Goal: Task Accomplishment & Management: Complete application form

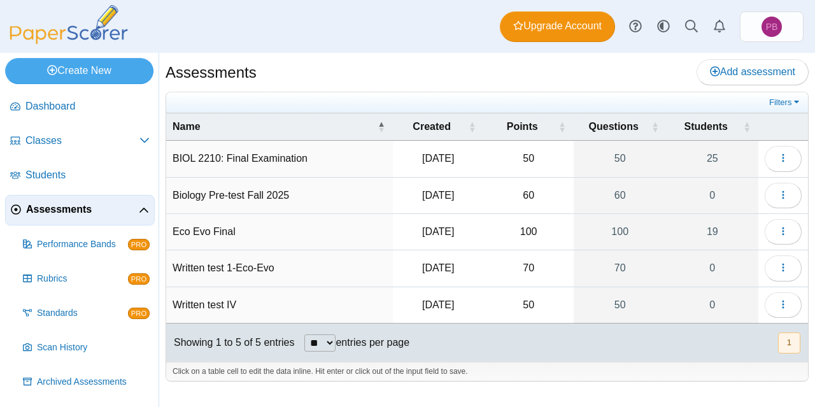
click at [267, 192] on td "Biology Pre-test Fall 2025" at bounding box center [279, 196] width 227 height 36
click at [81, 150] on link "Classes" at bounding box center [80, 141] width 150 height 31
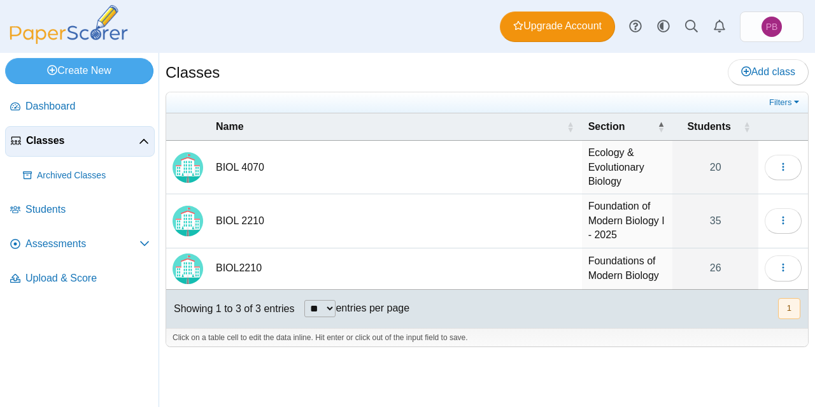
click at [229, 223] on td "BIOL 2210" at bounding box center [396, 221] width 373 height 54
click at [620, 221] on td "Foundation of Modern Biology I - 2025" at bounding box center [627, 221] width 91 height 54
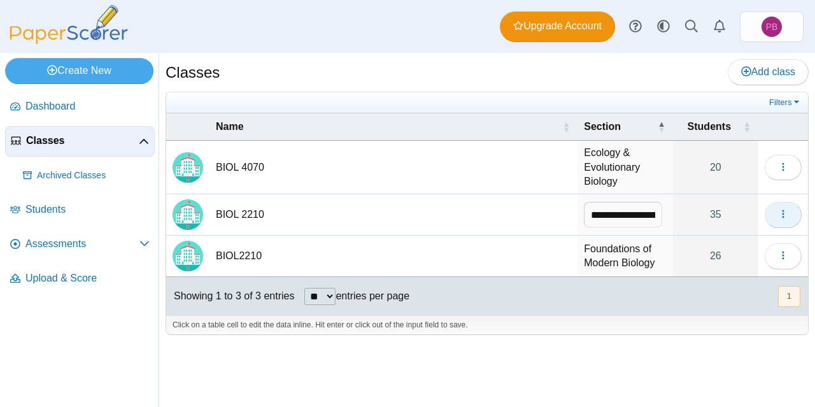
click at [776, 213] on button "button" at bounding box center [783, 214] width 37 height 25
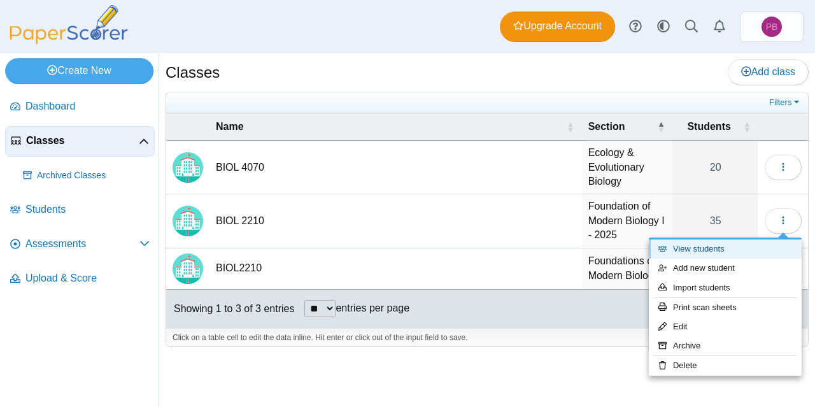
click at [692, 250] on link "View students" at bounding box center [725, 249] width 153 height 19
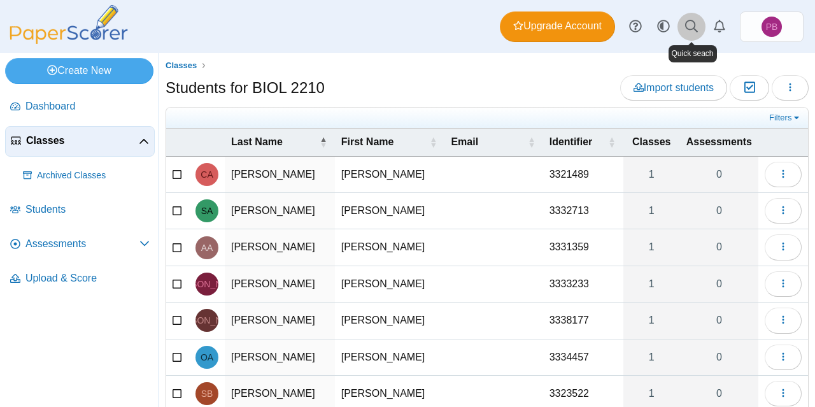
click at [691, 27] on icon at bounding box center [691, 26] width 13 height 13
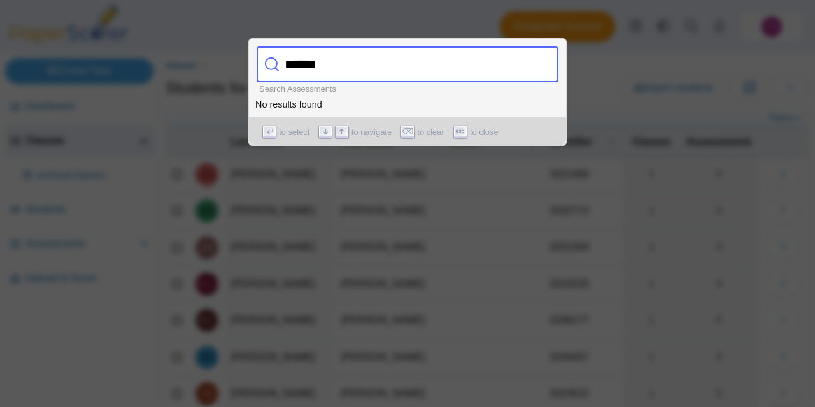
type input "******"
click at [615, 29] on div at bounding box center [407, 203] width 815 height 407
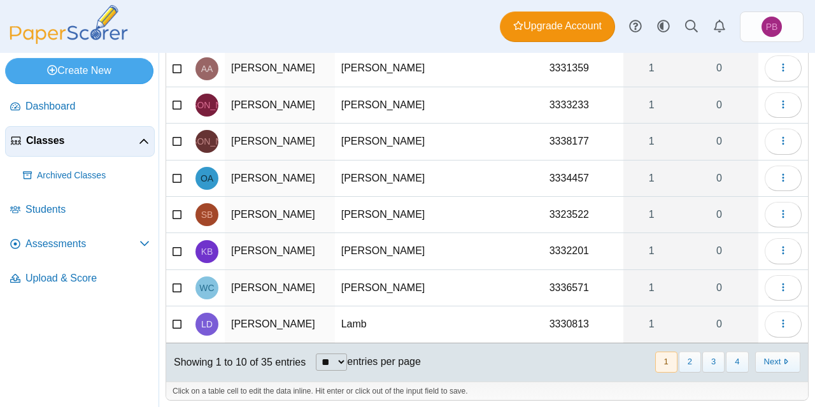
scroll to position [185, 0]
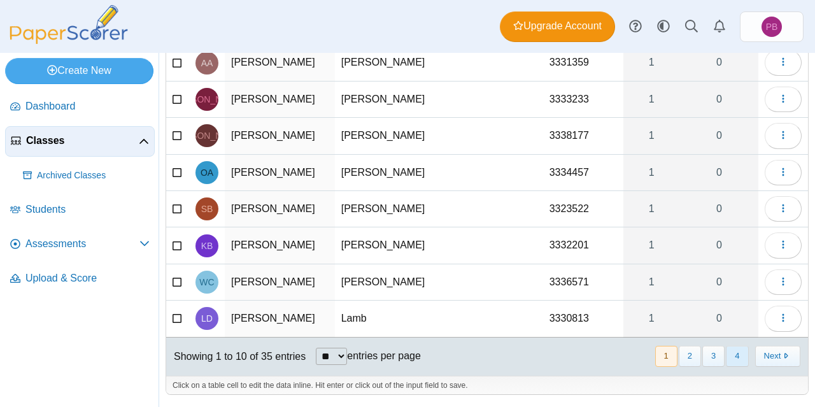
click at [726, 353] on button "4" at bounding box center [737, 356] width 22 height 21
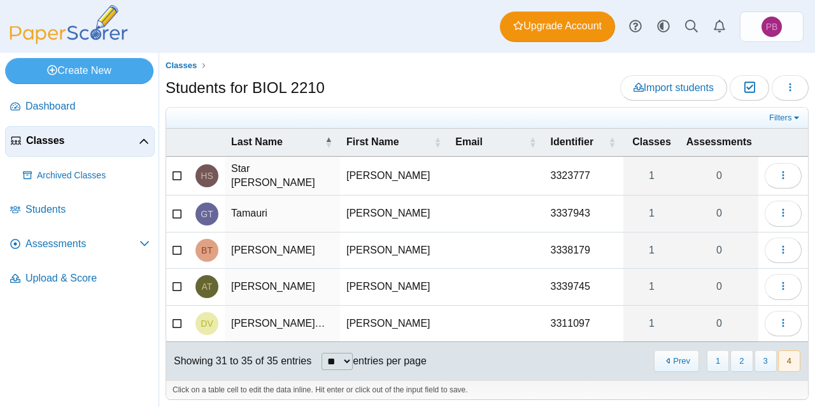
scroll to position [4, 0]
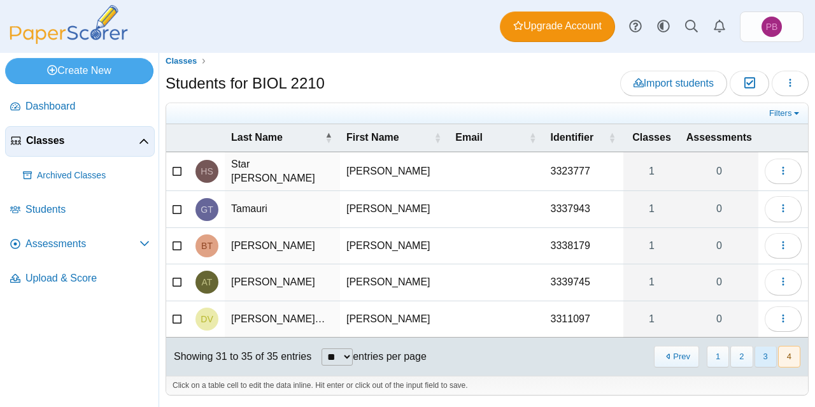
click at [755, 361] on button "3" at bounding box center [766, 356] width 22 height 21
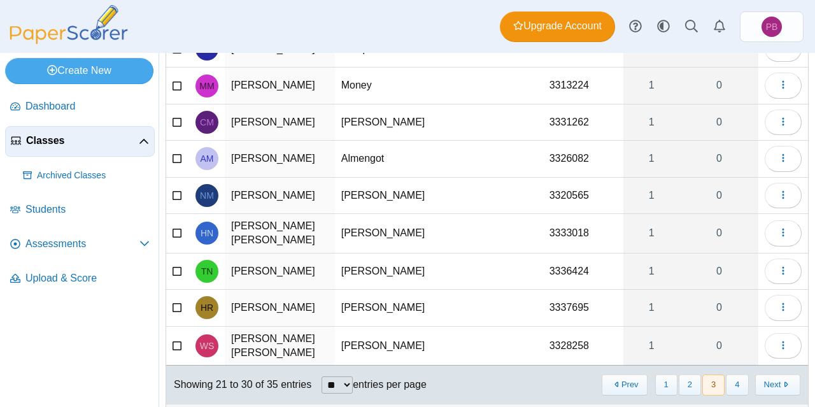
scroll to position [171, 0]
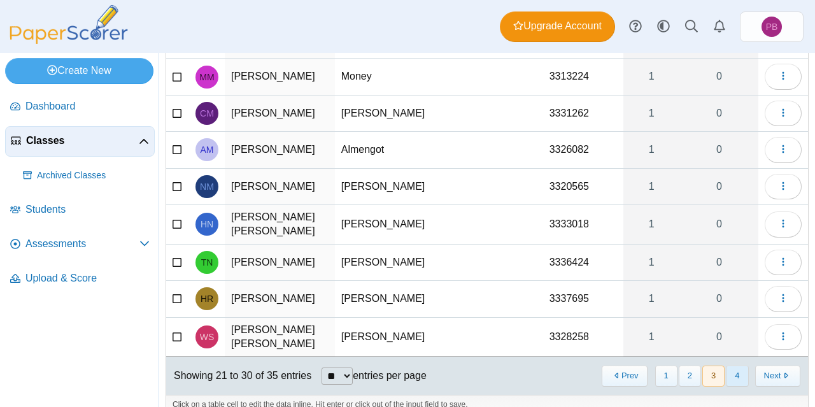
click at [728, 371] on button "4" at bounding box center [737, 376] width 22 height 21
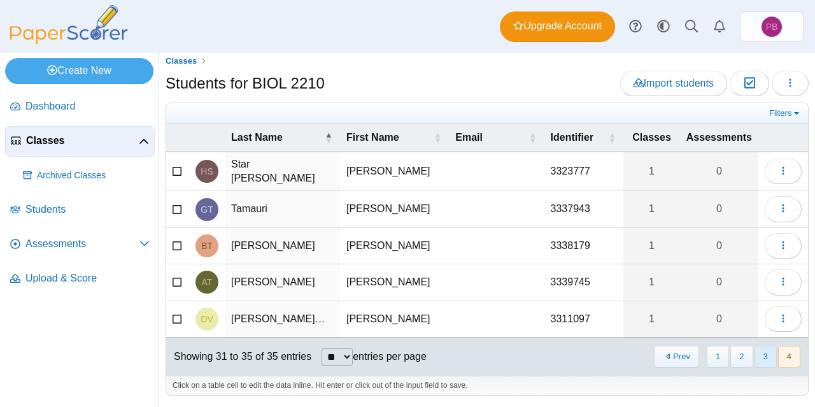
click at [757, 354] on button "3" at bounding box center [766, 356] width 22 height 21
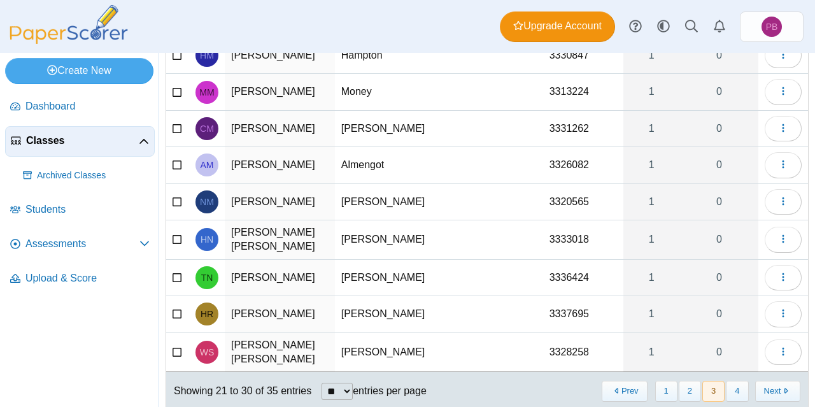
scroll to position [185, 0]
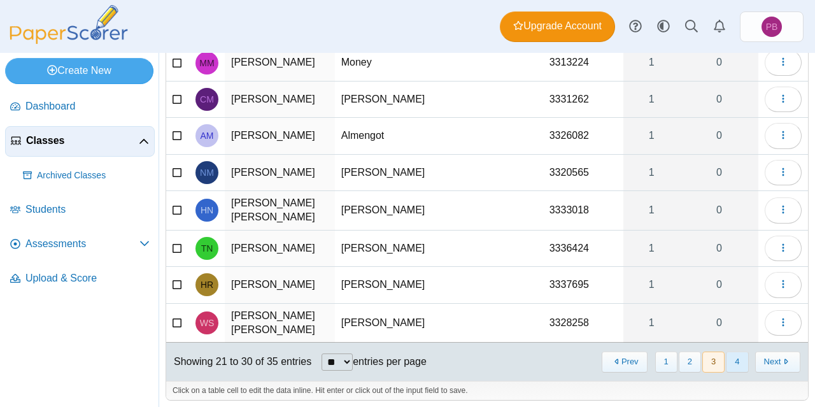
click at [728, 354] on button "4" at bounding box center [737, 362] width 22 height 21
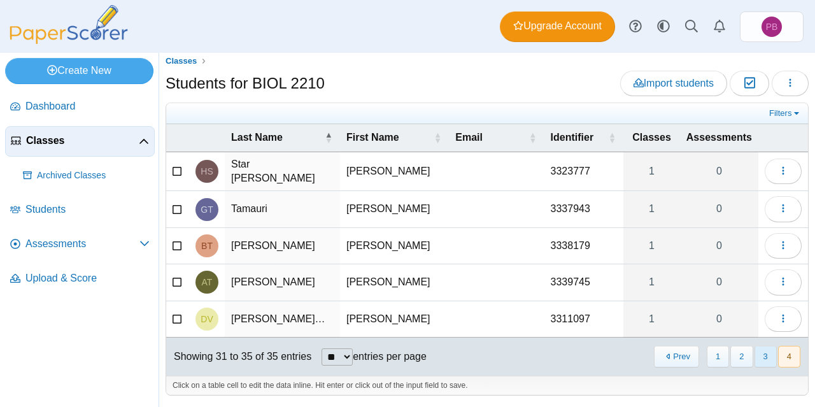
click at [755, 355] on button "3" at bounding box center [766, 356] width 22 height 21
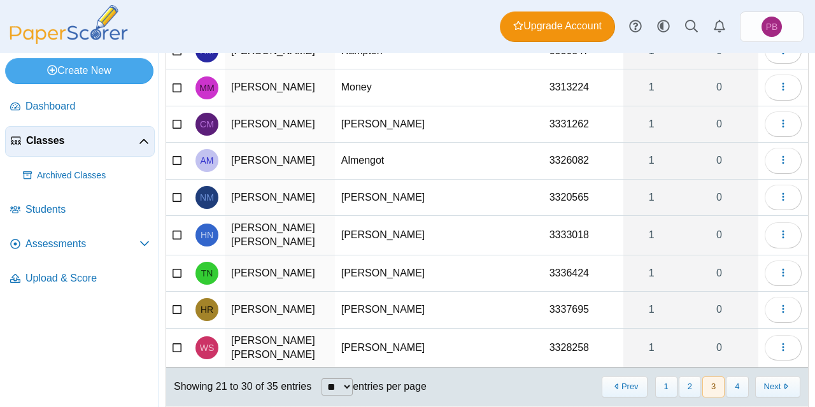
scroll to position [185, 0]
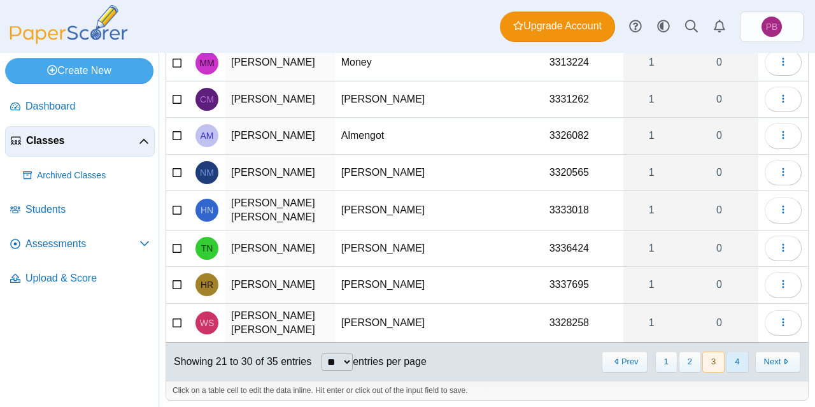
click at [726, 357] on button "4" at bounding box center [737, 362] width 22 height 21
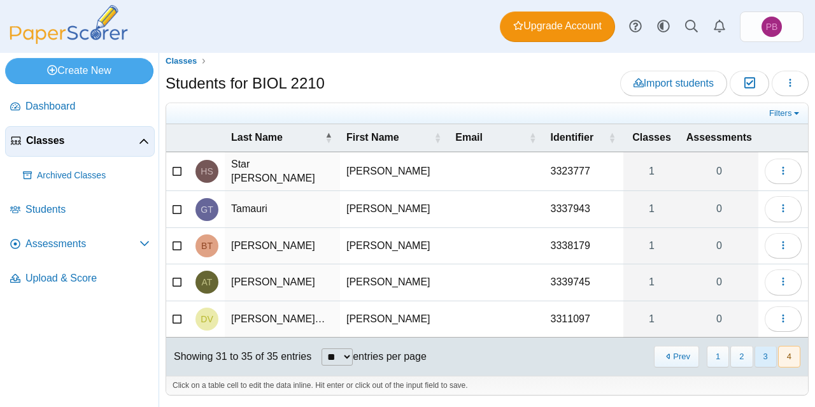
click at [755, 355] on button "3" at bounding box center [766, 356] width 22 height 21
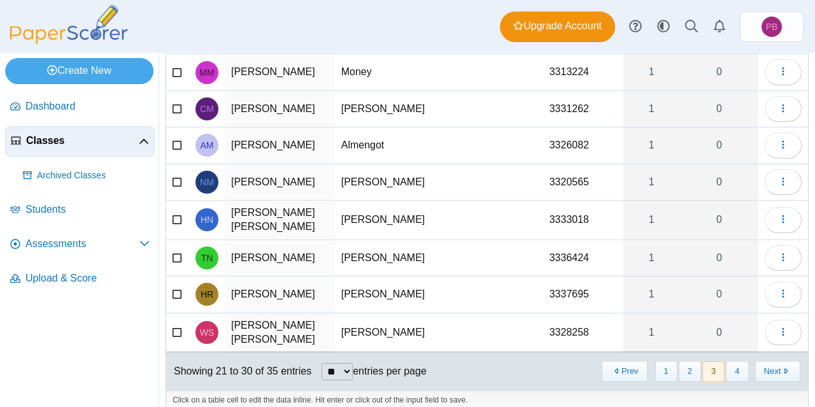
scroll to position [185, 0]
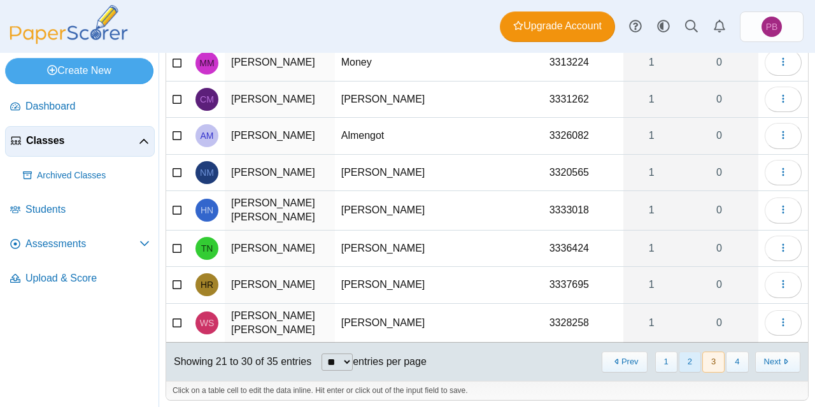
click at [684, 355] on button "2" at bounding box center [690, 362] width 22 height 21
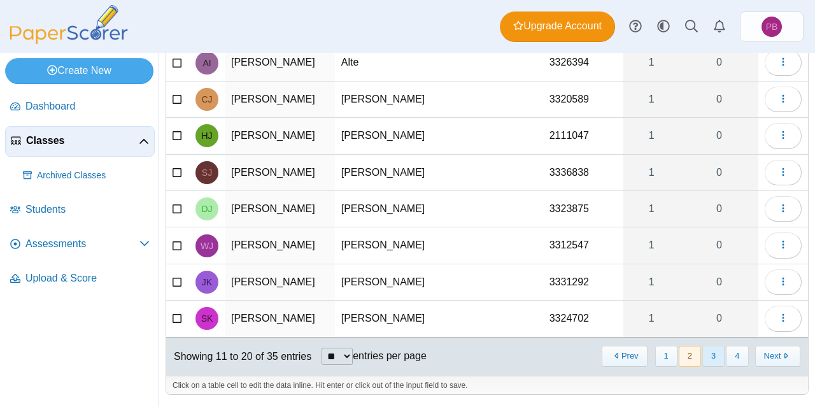
click at [703, 357] on button "3" at bounding box center [714, 356] width 22 height 21
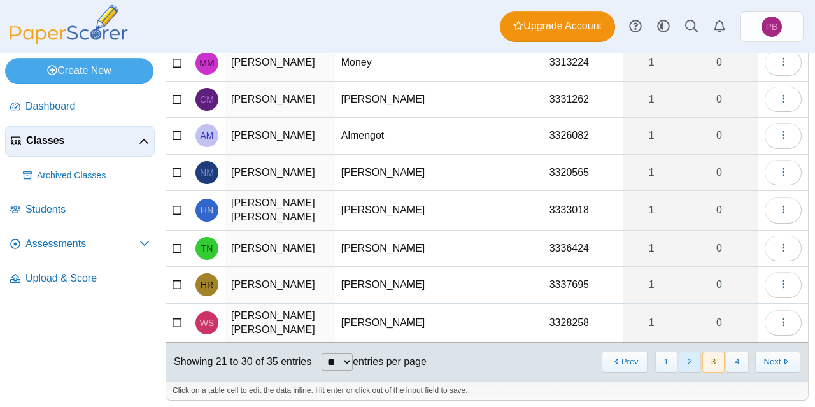
click at [682, 354] on button "2" at bounding box center [690, 362] width 22 height 21
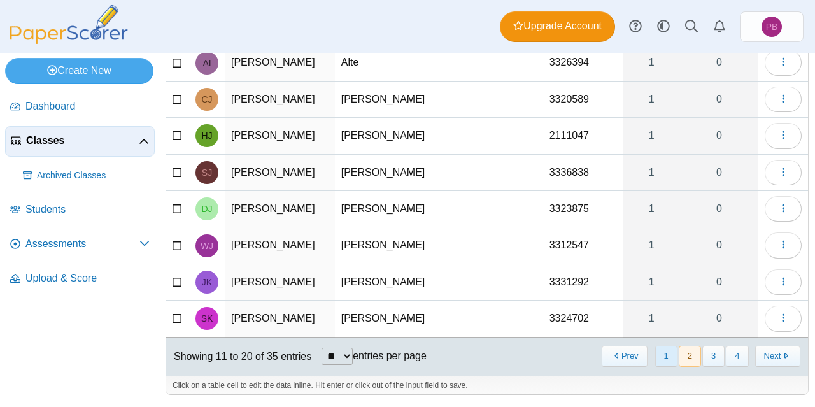
click at [660, 359] on button "1" at bounding box center [667, 356] width 22 height 21
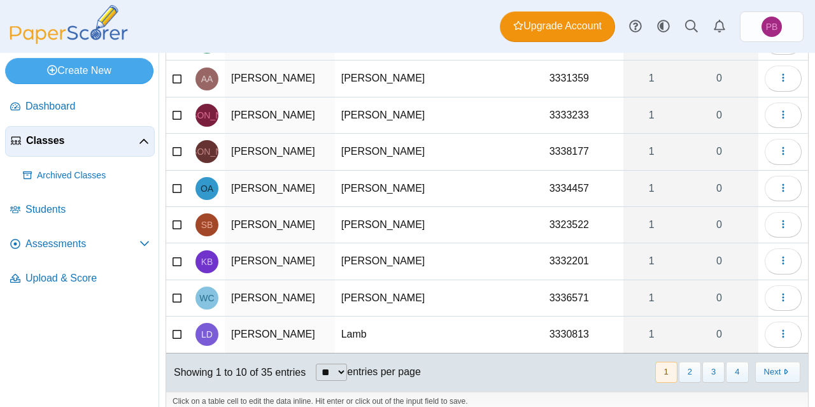
scroll to position [173, 0]
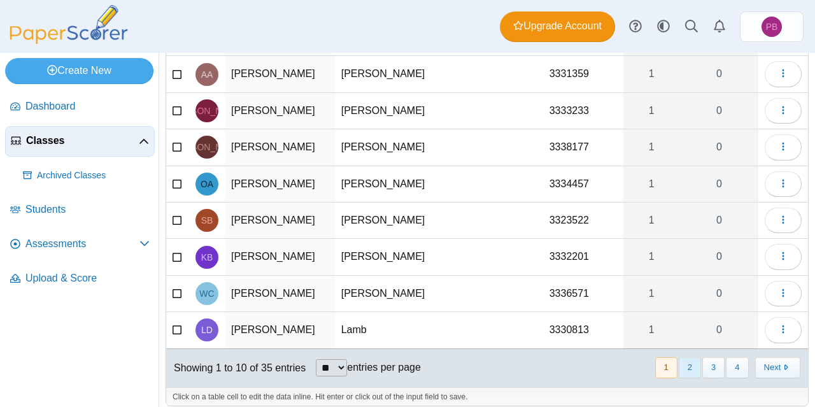
click at [679, 366] on button "2" at bounding box center [690, 367] width 22 height 21
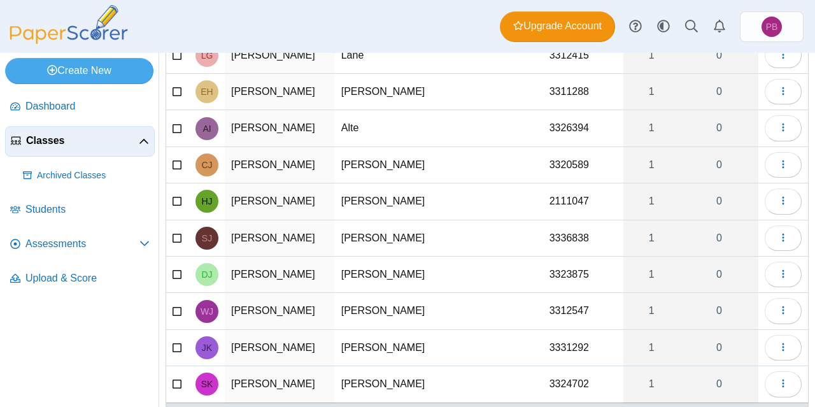
scroll to position [185, 0]
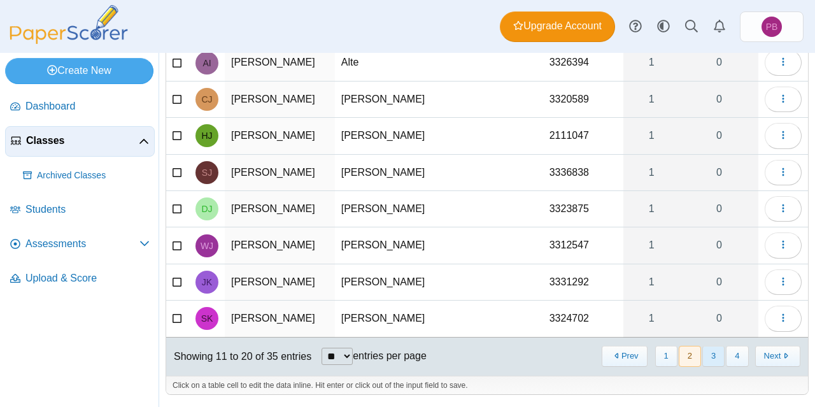
click at [703, 355] on button "3" at bounding box center [714, 356] width 22 height 21
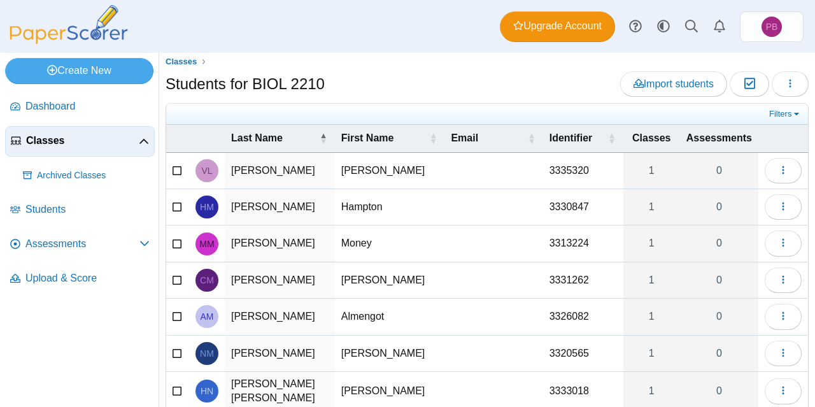
scroll to position [0, 0]
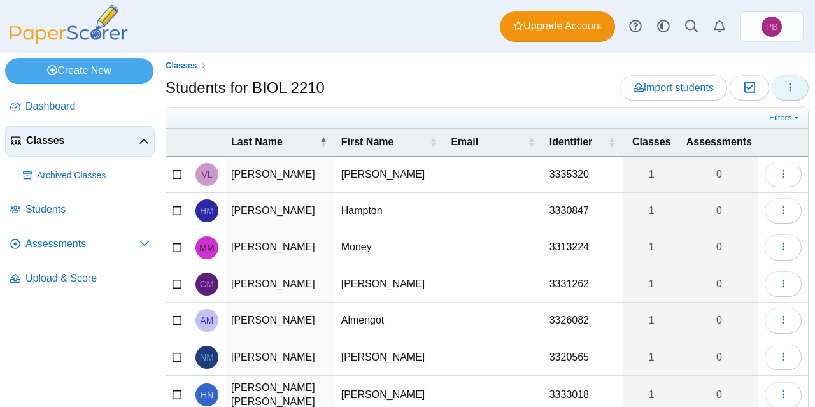
click at [778, 95] on button "button" at bounding box center [790, 87] width 37 height 25
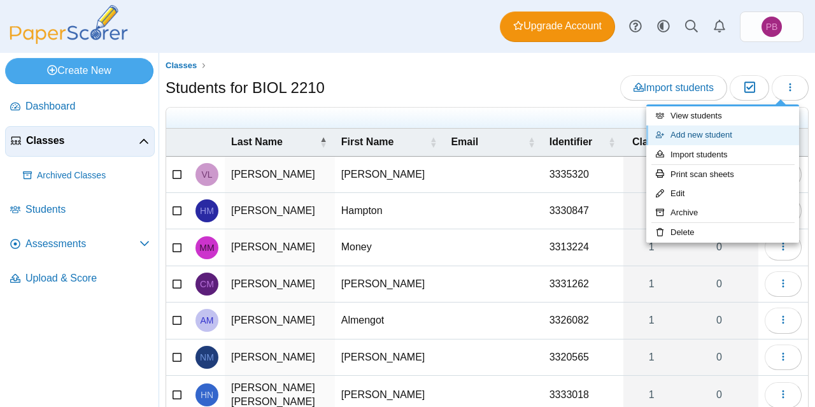
click at [724, 134] on link "Add new student" at bounding box center [723, 134] width 153 height 19
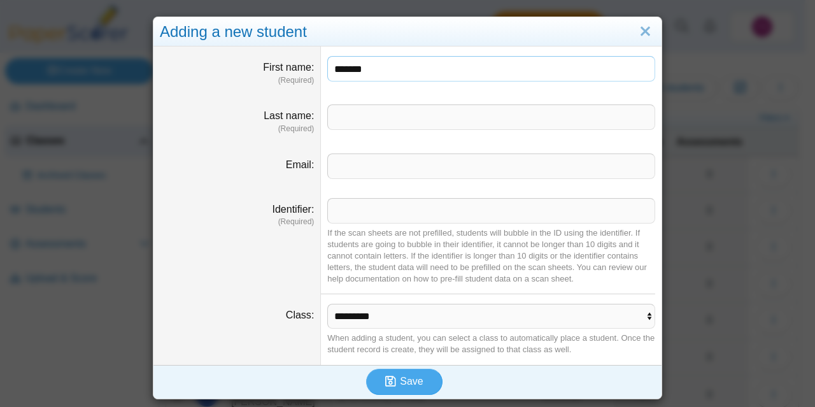
type input "*******"
click at [403, 123] on input "Last name" at bounding box center [491, 116] width 328 height 25
type input "******"
click at [371, 213] on input "Identifier" at bounding box center [491, 210] width 328 height 25
type input "*******"
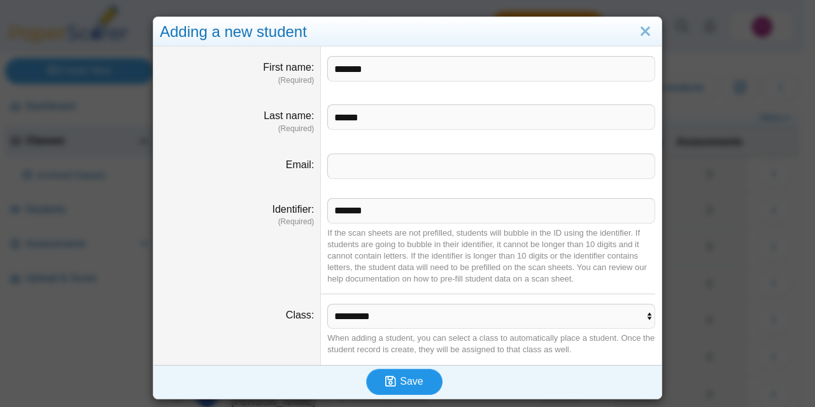
click at [417, 384] on span "Save" at bounding box center [411, 381] width 23 height 11
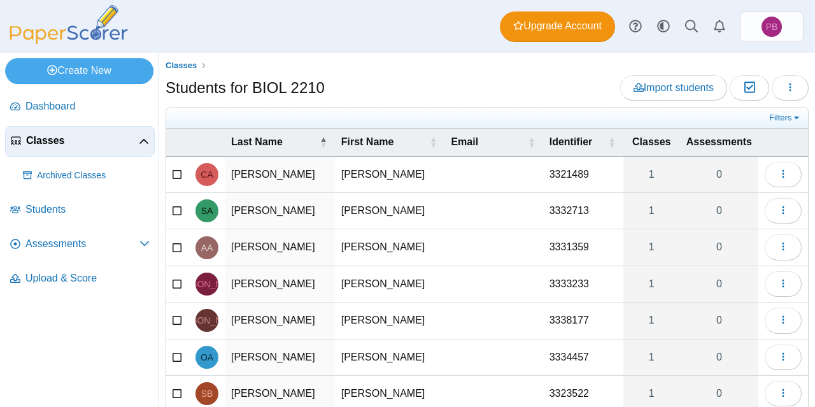
click at [315, 173] on td "Abby Grace" at bounding box center [280, 175] width 110 height 36
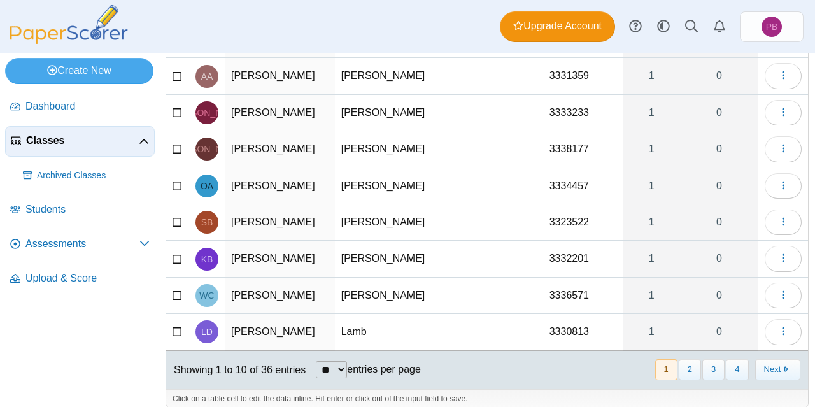
scroll to position [182, 0]
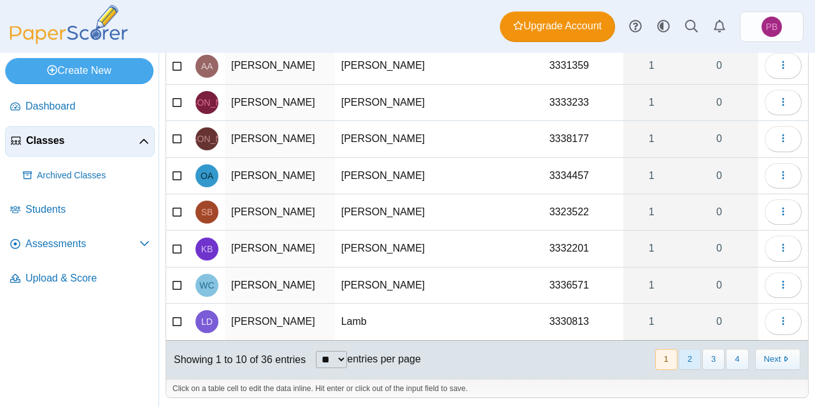
click at [682, 361] on button "2" at bounding box center [690, 359] width 22 height 21
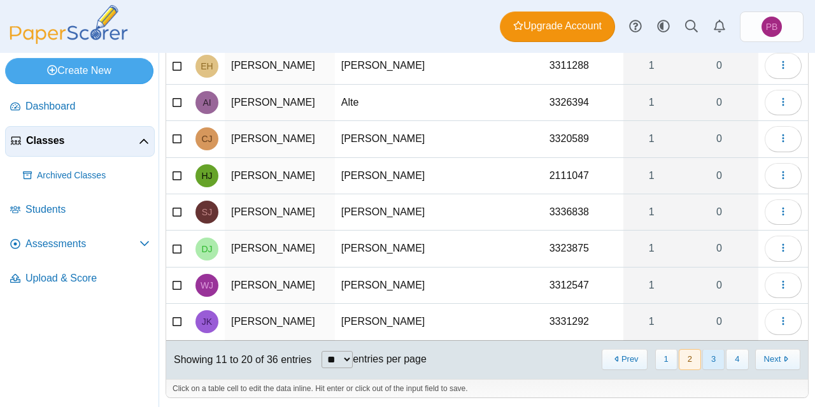
click at [707, 359] on button "3" at bounding box center [714, 359] width 22 height 21
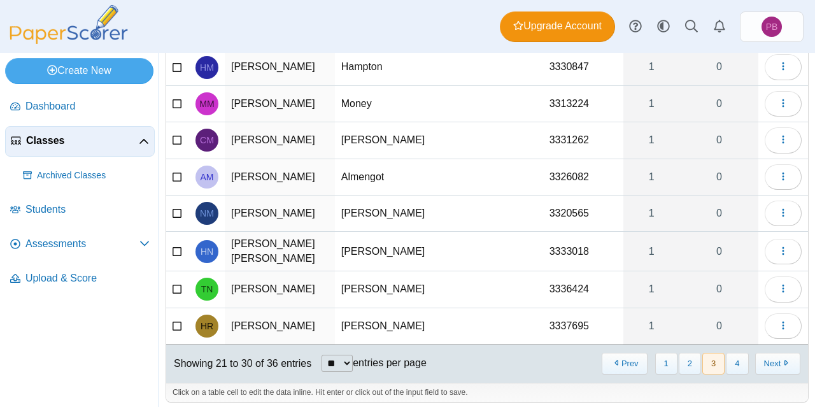
scroll to position [181, 0]
click at [679, 355] on button "2" at bounding box center [690, 362] width 22 height 21
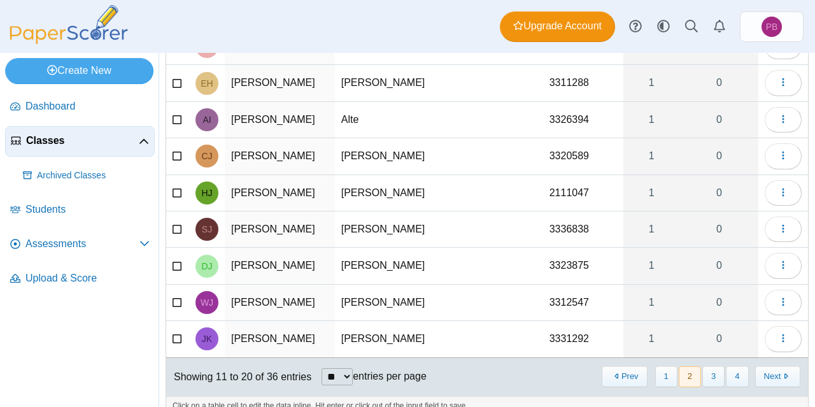
scroll to position [185, 0]
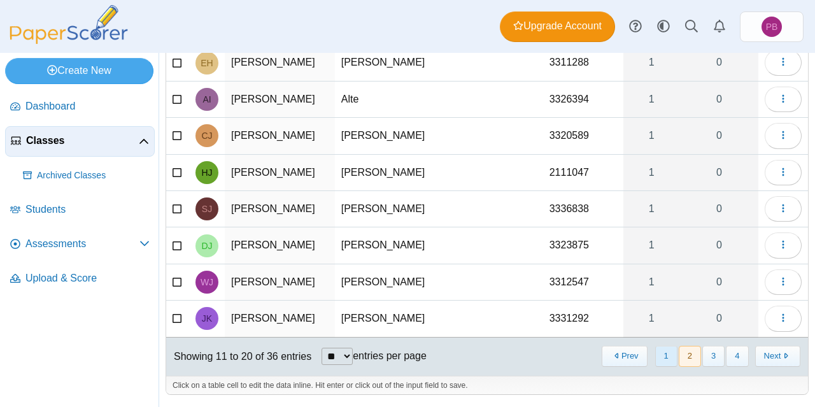
click at [656, 355] on button "1" at bounding box center [667, 356] width 22 height 21
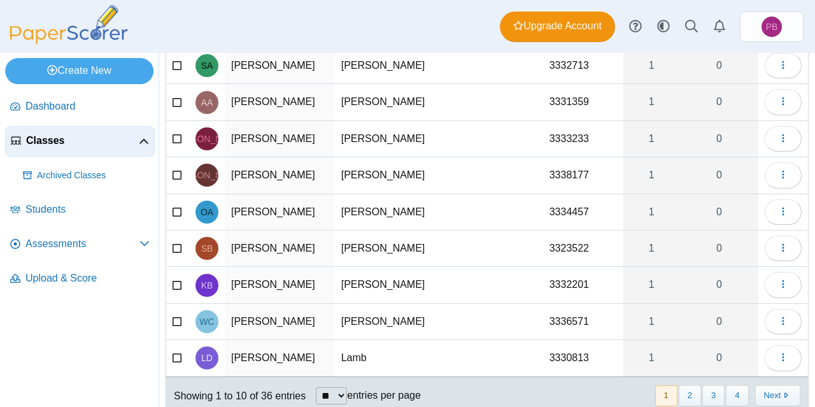
scroll to position [145, 0]
click at [684, 395] on button "2" at bounding box center [690, 396] width 22 height 21
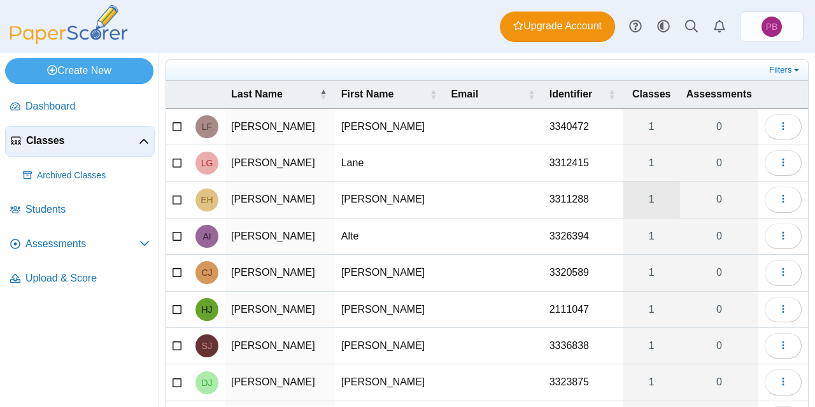
scroll to position [0, 0]
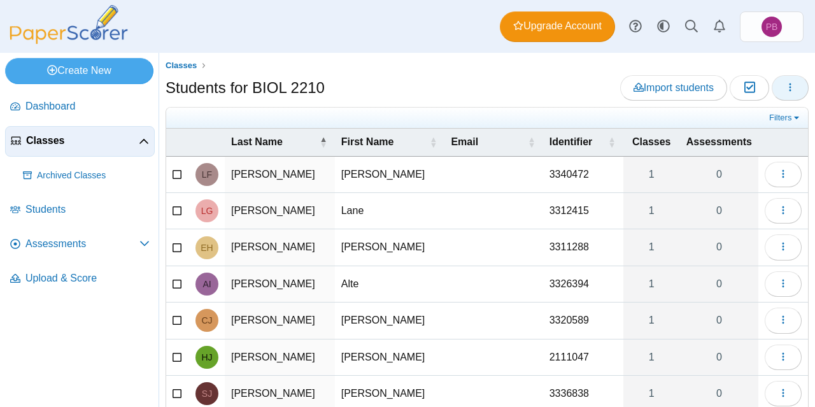
click at [785, 89] on icon "button" at bounding box center [790, 87] width 10 height 10
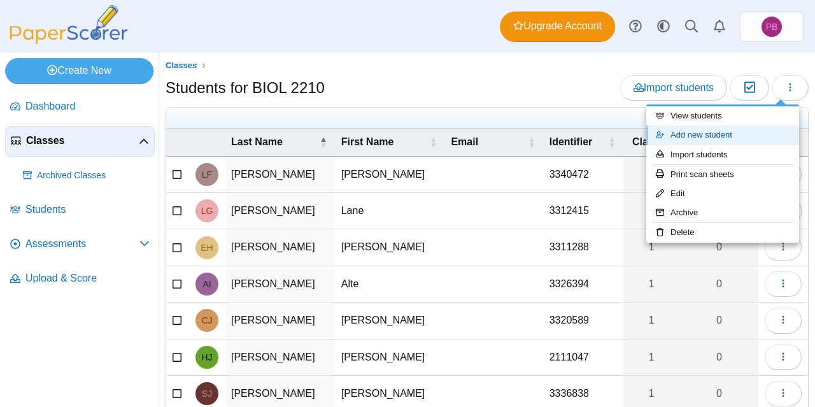
click at [703, 132] on link "Add new student" at bounding box center [723, 134] width 153 height 19
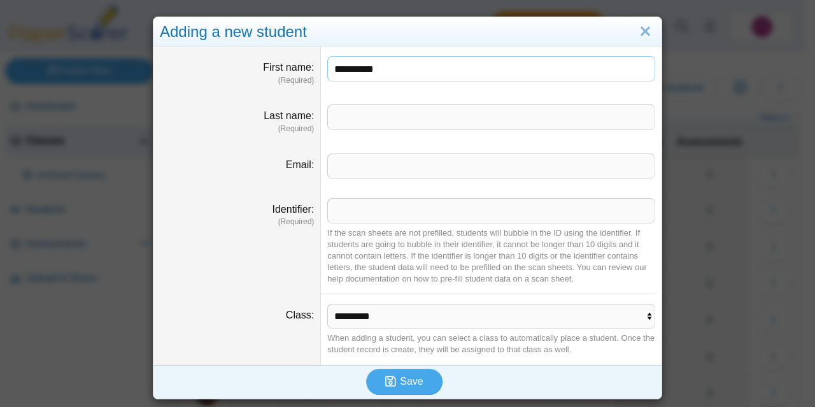
type input "**********"
click at [367, 117] on input "Last name" at bounding box center [491, 116] width 328 height 25
type input "******"
click at [345, 209] on input "Identifier" at bounding box center [491, 210] width 328 height 25
type input "*******"
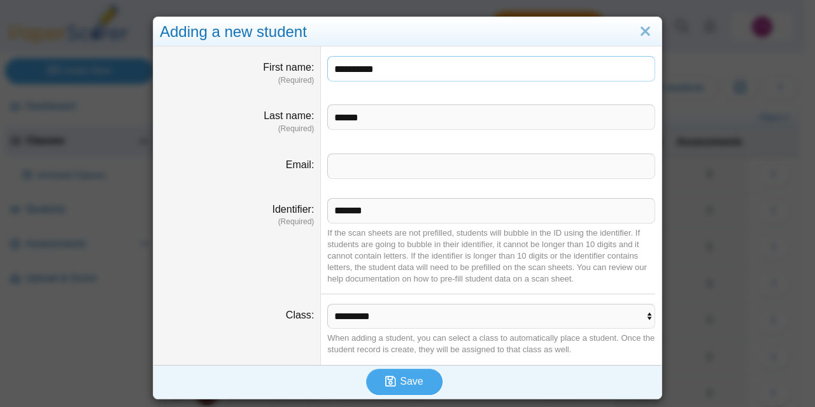
click at [374, 70] on input "**********" at bounding box center [491, 68] width 328 height 25
type input "*********"
click at [402, 387] on span "Save" at bounding box center [411, 381] width 23 height 11
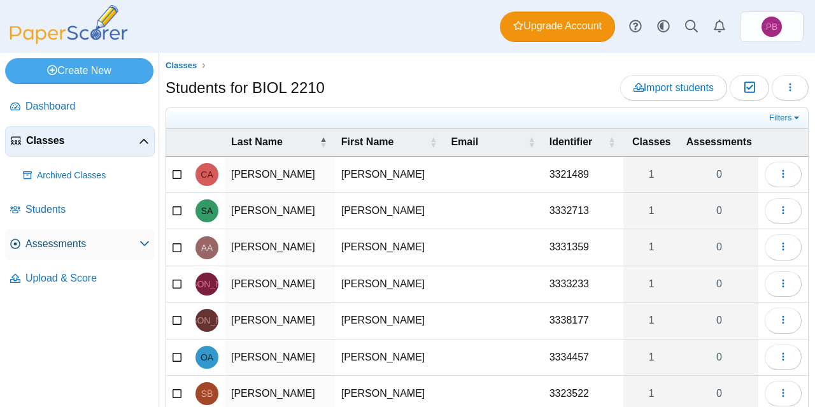
click at [57, 242] on span "Assessments" at bounding box center [82, 244] width 114 height 14
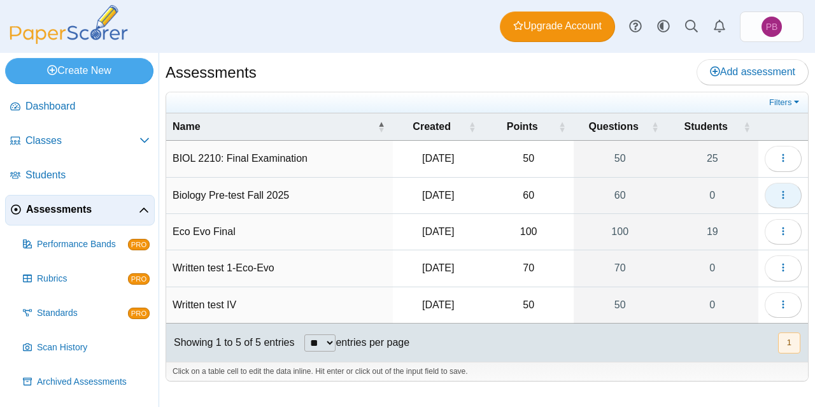
click at [782, 192] on icon "button" at bounding box center [783, 195] width 10 height 10
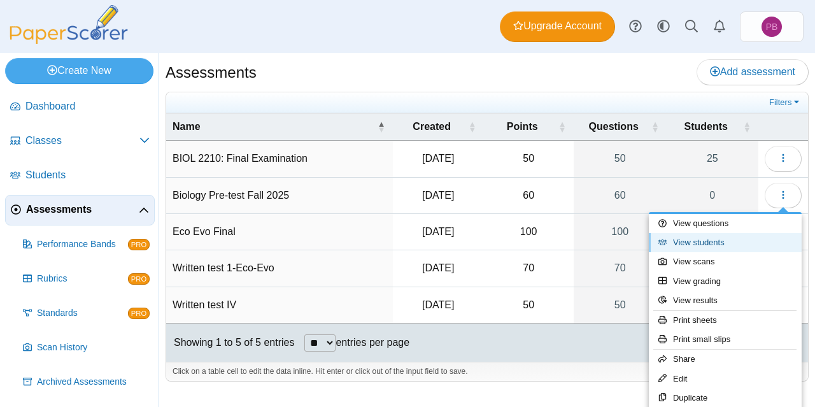
click at [713, 245] on link "View students" at bounding box center [725, 242] width 153 height 19
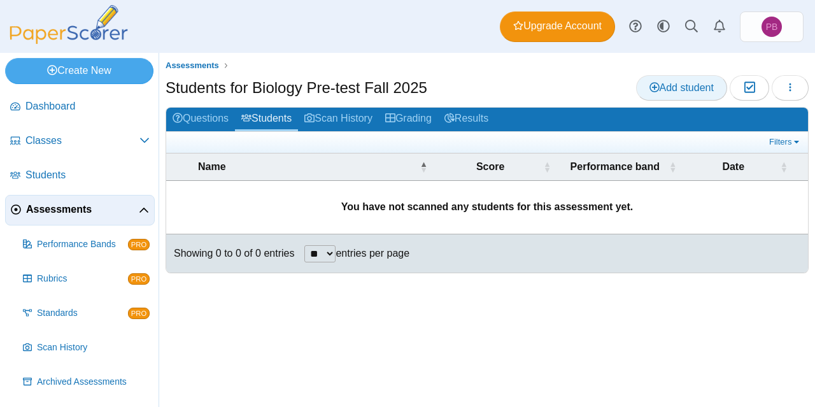
click at [671, 94] on link "Add student" at bounding box center [681, 87] width 91 height 25
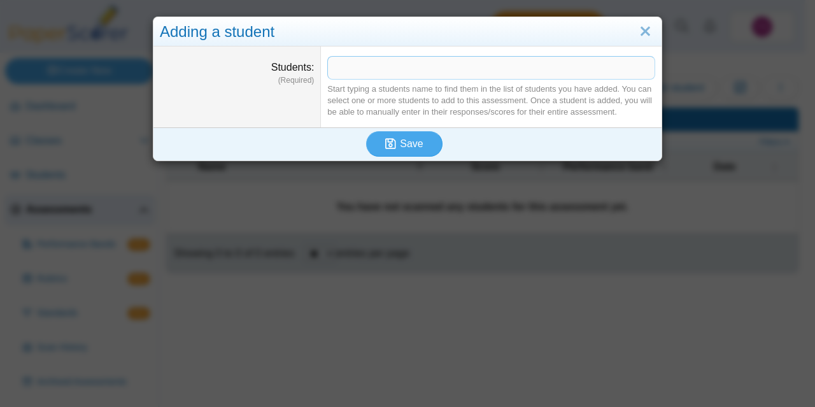
click at [384, 72] on span at bounding box center [491, 68] width 327 height 22
click at [641, 29] on link "Close" at bounding box center [646, 32] width 20 height 22
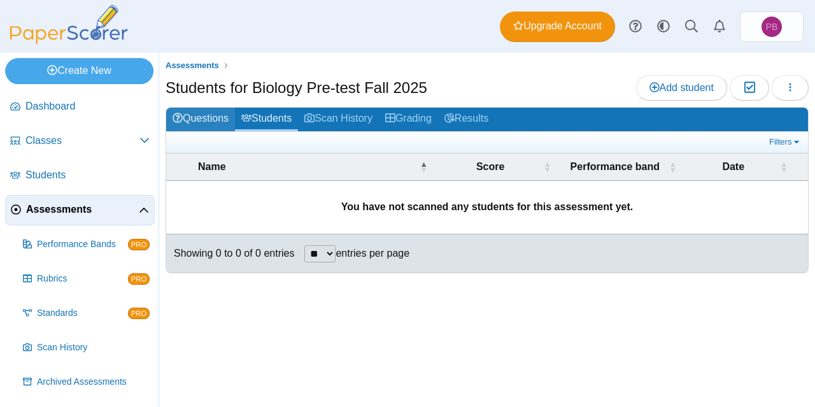
click at [210, 122] on link "Questions" at bounding box center [200, 120] width 69 height 24
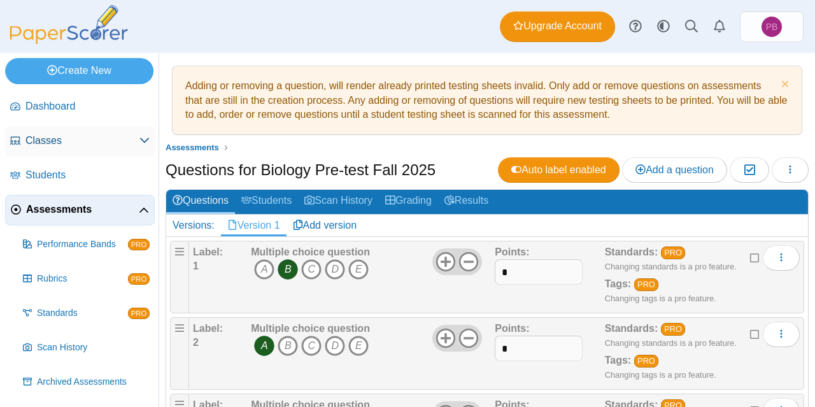
click at [73, 150] on link "Classes" at bounding box center [80, 141] width 150 height 31
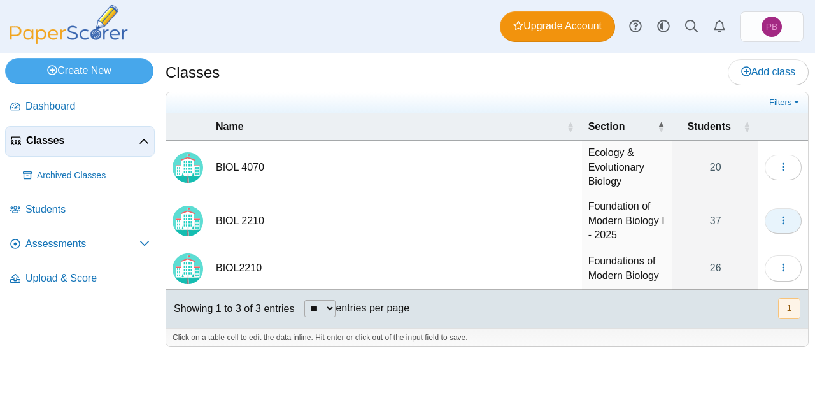
click at [780, 221] on icon "button" at bounding box center [783, 220] width 10 height 10
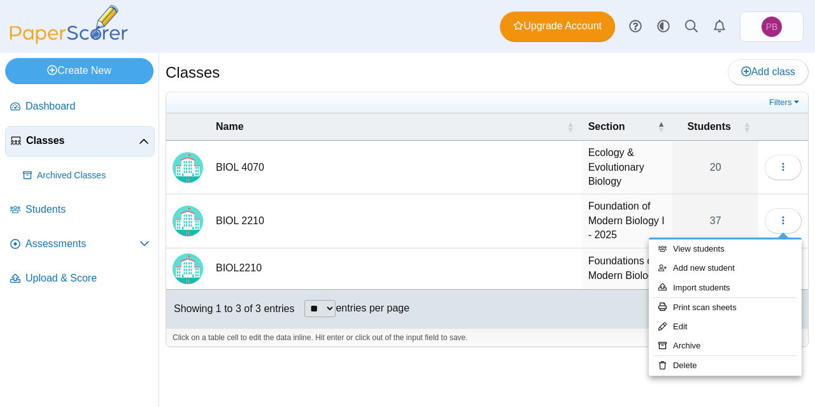
click at [561, 360] on div "Classes Add class Filters 20" at bounding box center [487, 230] width 656 height 354
